Goal: Information Seeking & Learning: Learn about a topic

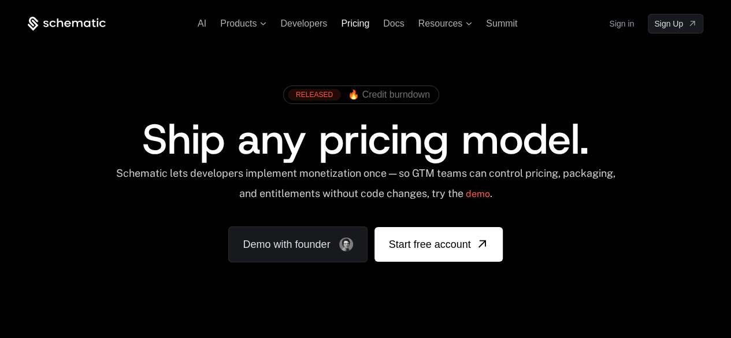
click at [348, 24] on span "Pricing" at bounding box center [355, 23] width 28 height 10
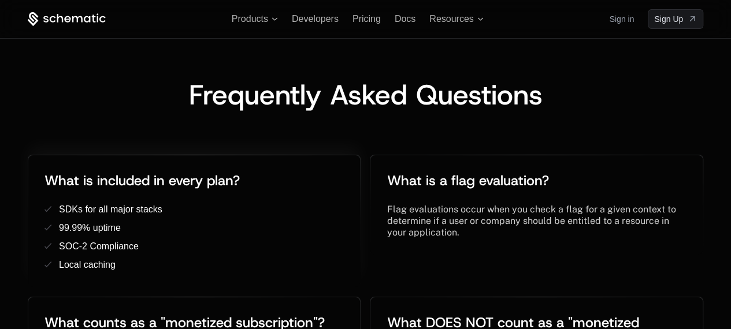
scroll to position [2073, 0]
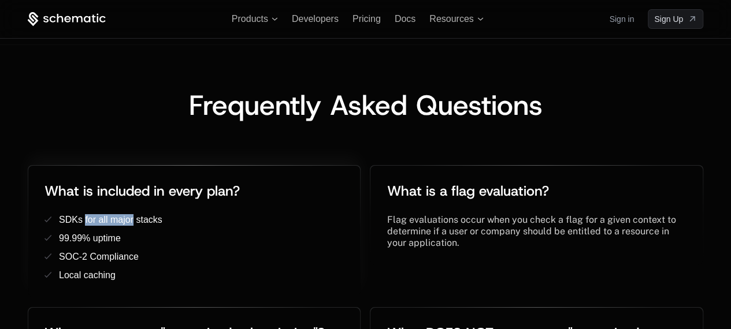
drag, startPoint x: 84, startPoint y: 163, endPoint x: 133, endPoint y: 167, distance: 48.6
click at [133, 215] on span "SDKs for all major stacks" at bounding box center [110, 220] width 103 height 10
drag, startPoint x: 74, startPoint y: 183, endPoint x: 107, endPoint y: 184, distance: 33.5
click at [107, 233] on span "99.99% uptime" at bounding box center [90, 238] width 62 height 10
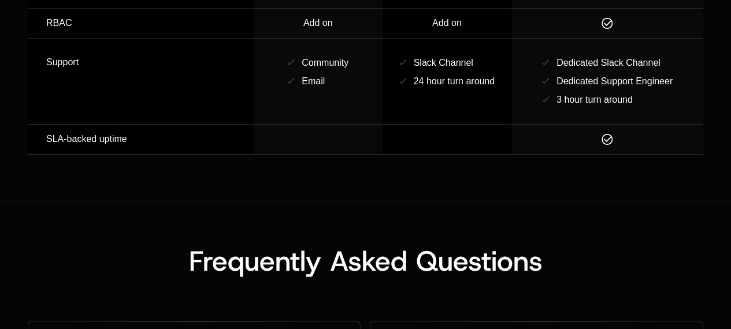
scroll to position [2148, 0]
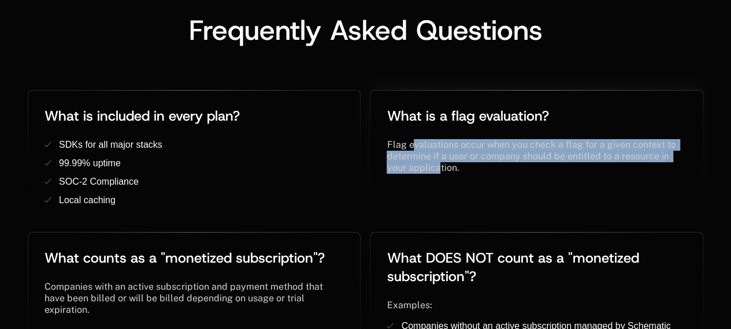
drag, startPoint x: 415, startPoint y: 84, endPoint x: 438, endPoint y: 109, distance: 33.5
click at [438, 139] on span "Flag evaluations occur when you check a flag for a given context to determine i…" at bounding box center [531, 156] width 291 height 34
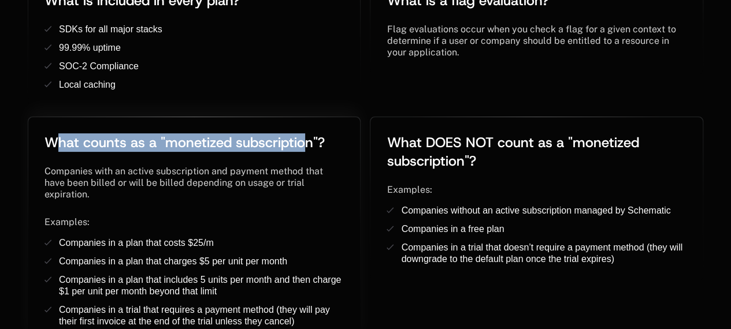
drag, startPoint x: 159, startPoint y: 85, endPoint x: 303, endPoint y: 81, distance: 143.9
click at [303, 133] on span "What counts as a "monetized subscription"?" at bounding box center [184, 142] width 280 height 18
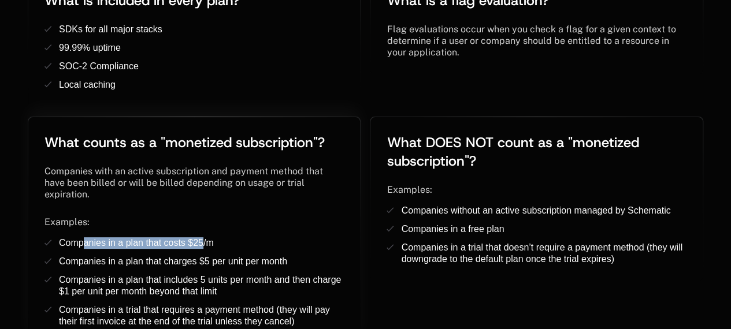
drag, startPoint x: 81, startPoint y: 175, endPoint x: 155, endPoint y: 182, distance: 73.7
click at [198, 238] on span "Companies in a plan that costs $25/m" at bounding box center [136, 243] width 155 height 10
click at [154, 237] on ul "Companies in a plan that costs $25/m ﻿ ﻿ Companies in a plan that charges $5 pe…" at bounding box center [193, 282] width 299 height 90
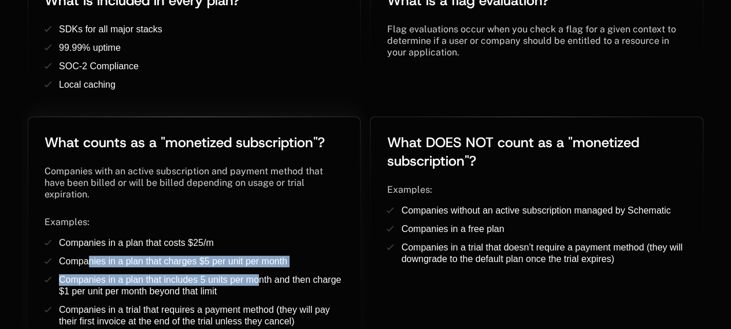
drag, startPoint x: 87, startPoint y: 195, endPoint x: 260, endPoint y: 210, distance: 173.9
click at [260, 237] on ul "Companies in a plan that costs $25/m ﻿ ﻿ Companies in a plan that charges $5 pe…" at bounding box center [193, 282] width 299 height 90
click at [260, 275] on span "Companies in a plan that includes 5 units per month and then charge $1 per unit…" at bounding box center [201, 285] width 285 height 21
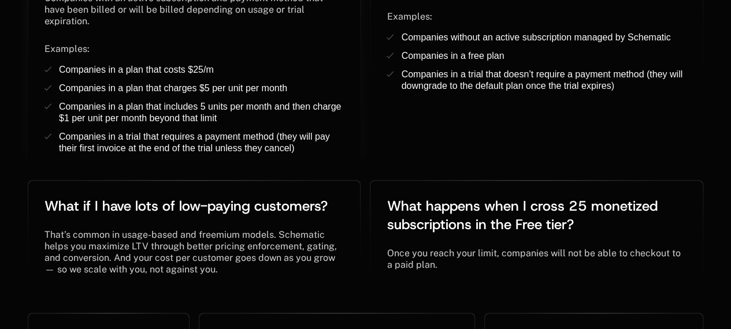
scroll to position [2494, 0]
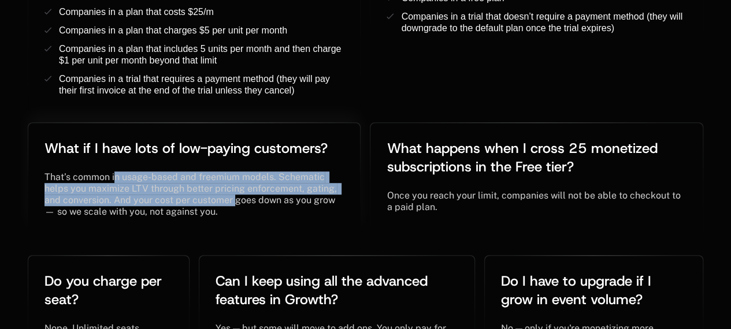
drag, startPoint x: 125, startPoint y: 107, endPoint x: 239, endPoint y: 129, distance: 115.9
click at [239, 172] on span "That’s common in usage-based and freemium models. Schematic helps you maximize …" at bounding box center [191, 195] width 295 height 46
click at [363, 118] on div "What if I have lots of low-paying customers? ﻿ ﻿ That’s common in usage-based a…" at bounding box center [196, 184] width 337 height 133
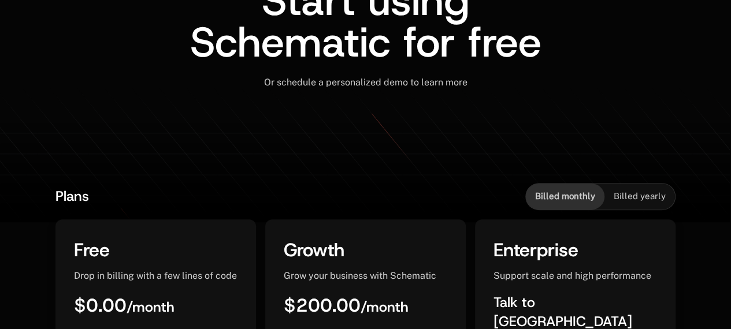
scroll to position [0, 0]
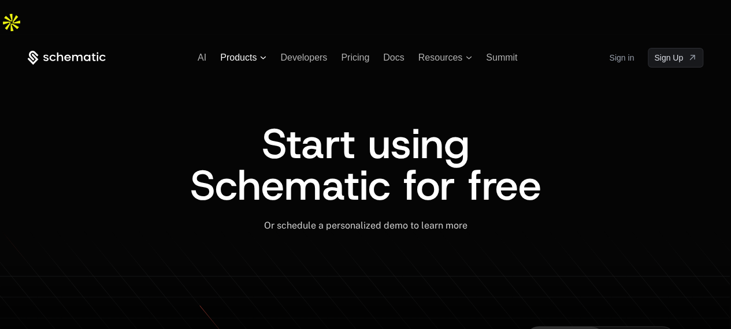
click at [254, 53] on span "Products" at bounding box center [238, 58] width 36 height 10
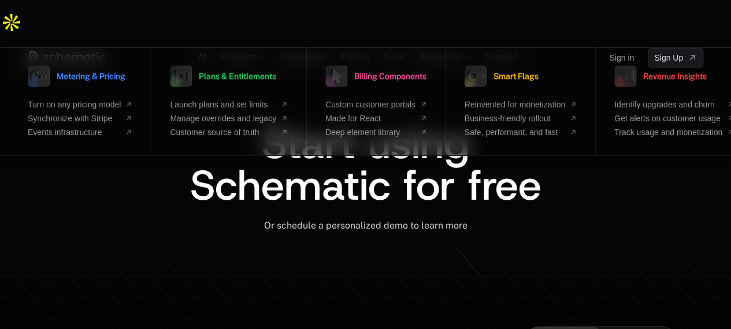
click at [202, 53] on span "AI" at bounding box center [202, 58] width 9 height 10
